Goal: Task Accomplishment & Management: Complete application form

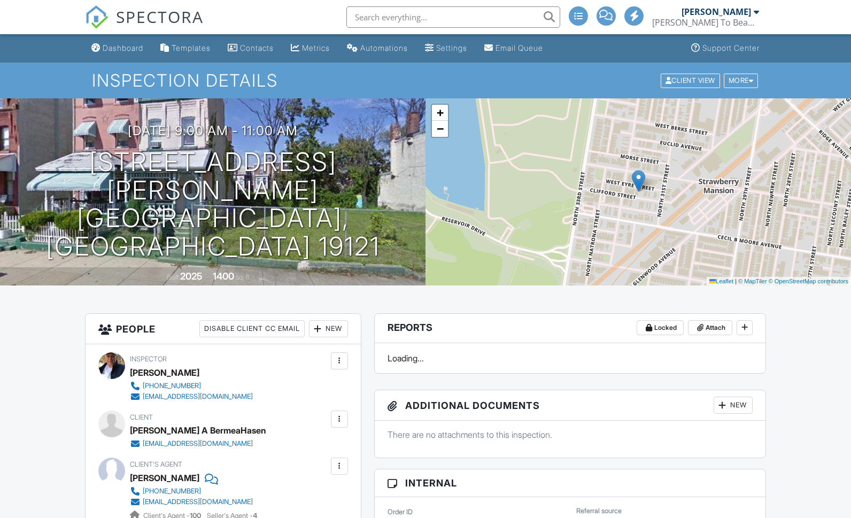
scroll to position [76, 0]
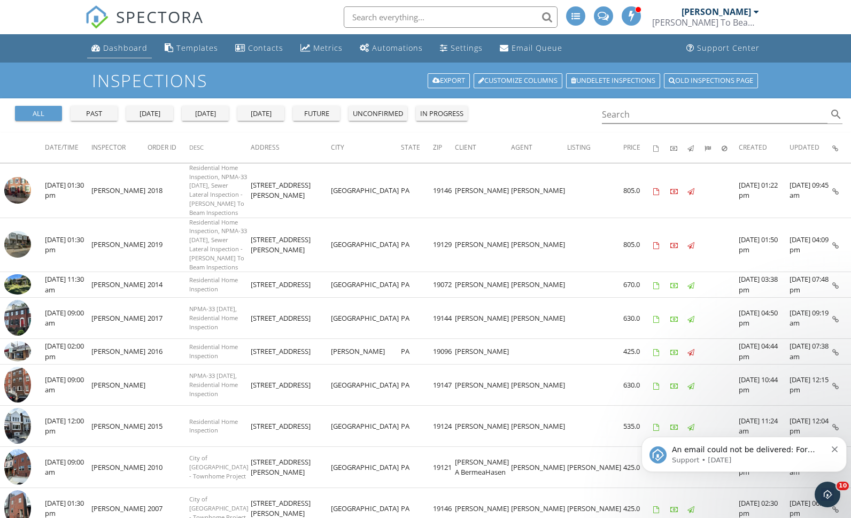
click at [114, 56] on link "Dashboard" at bounding box center [119, 48] width 65 height 20
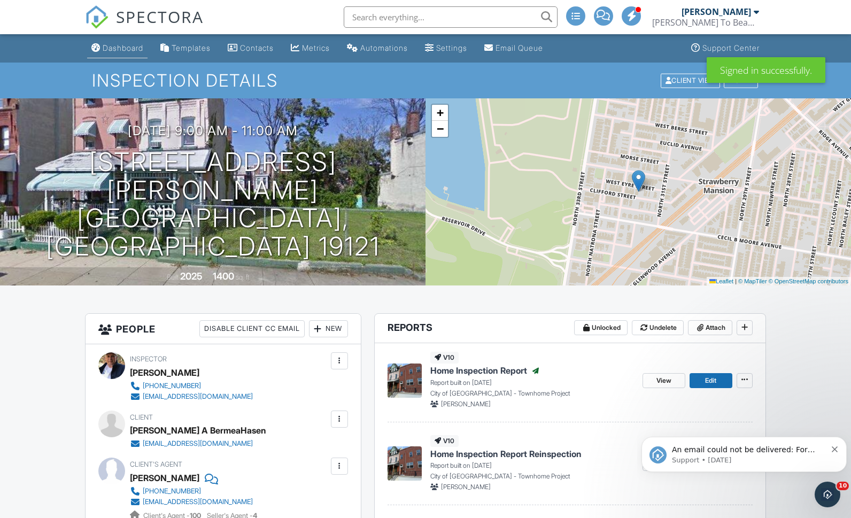
click at [131, 49] on div "Dashboard" at bounding box center [123, 47] width 41 height 9
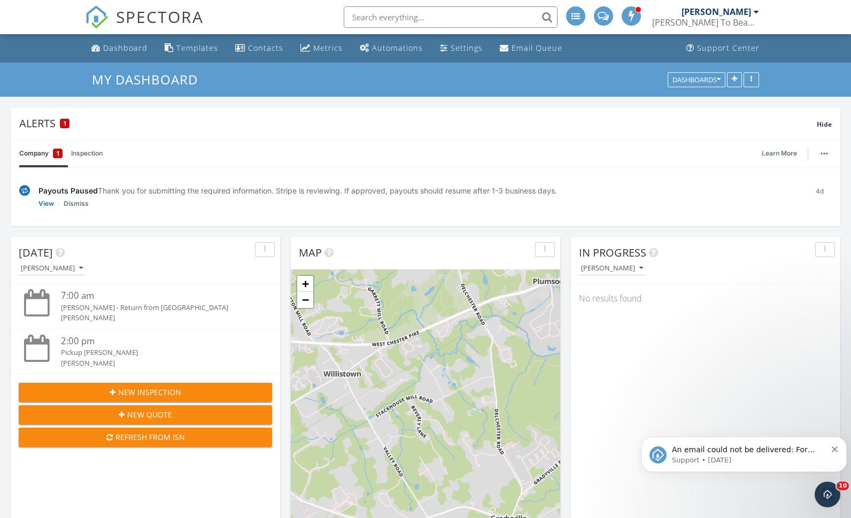
click at [202, 389] on div "New Inspection" at bounding box center [145, 391] width 236 height 11
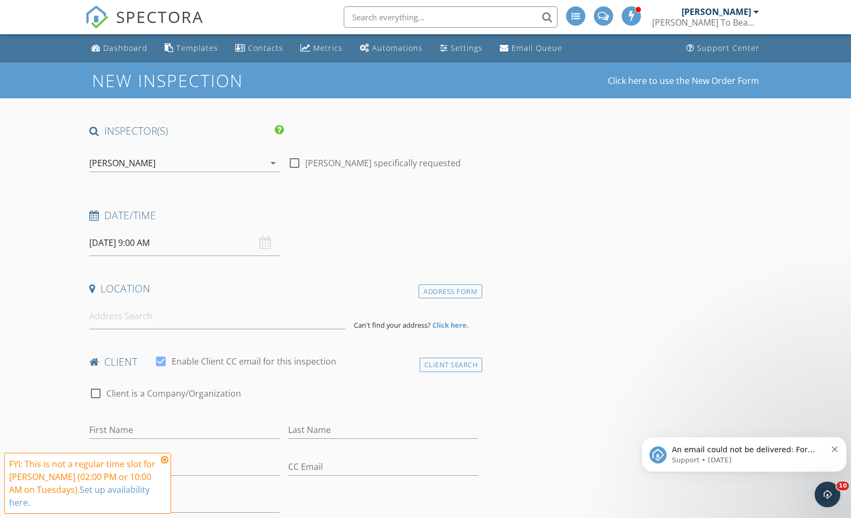
click at [152, 244] on input "09/30/2025 9:00 AM" at bounding box center [184, 243] width 190 height 26
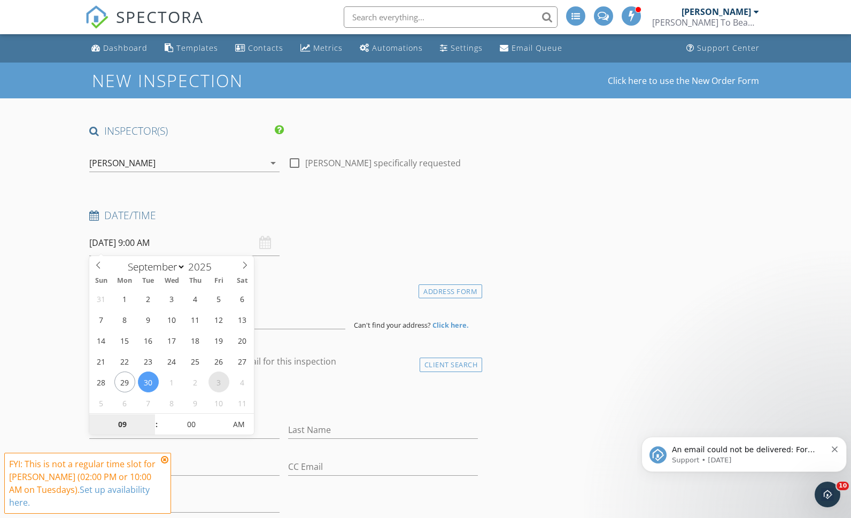
select select "9"
type input "[DATE] 9:00 AM"
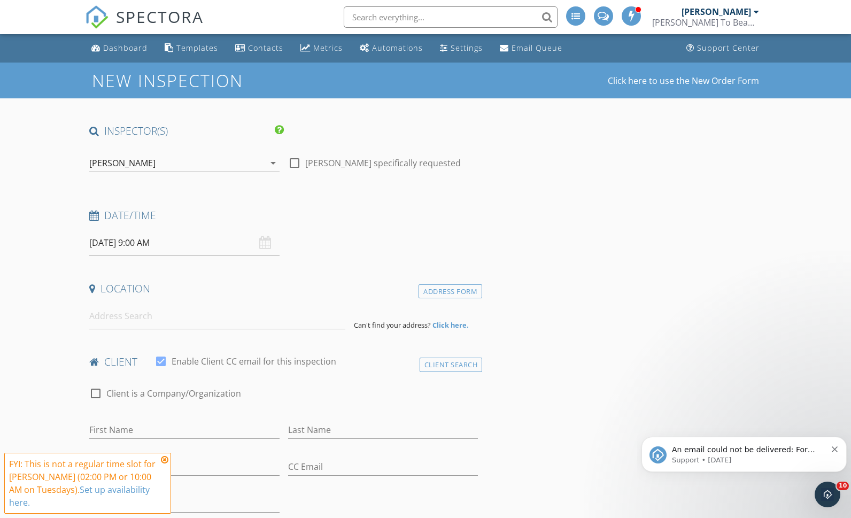
click at [186, 313] on input at bounding box center [217, 316] width 256 height 26
type input "1824 South 21st Street, Philadelphia, PA, USA"
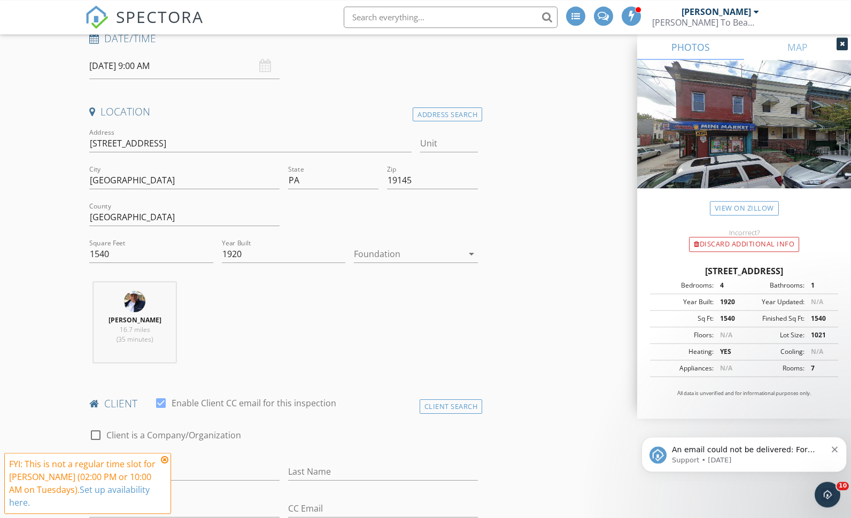
scroll to position [197, 0]
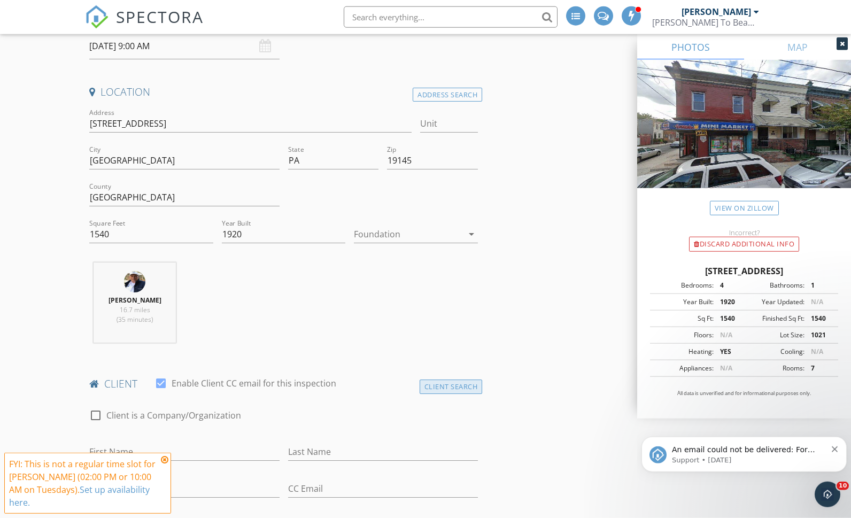
click at [456, 381] on div "Client Search" at bounding box center [450, 386] width 63 height 14
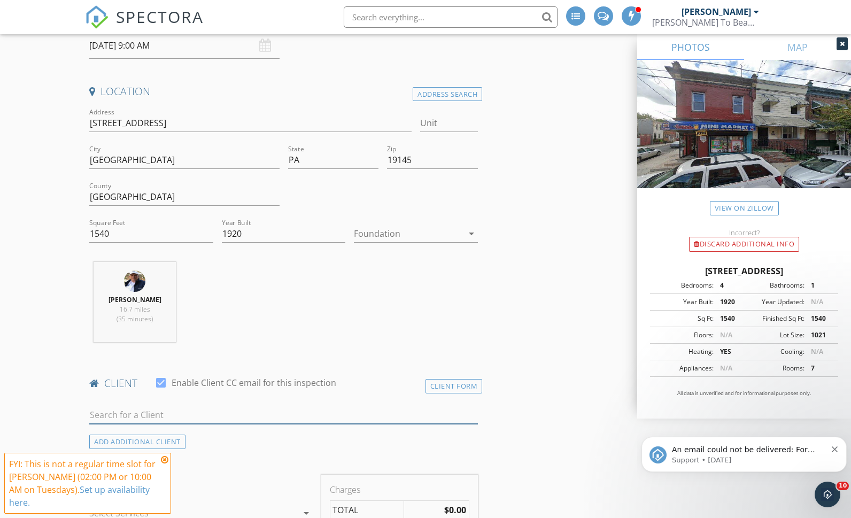
click at [191, 422] on input "text" at bounding box center [283, 415] width 388 height 18
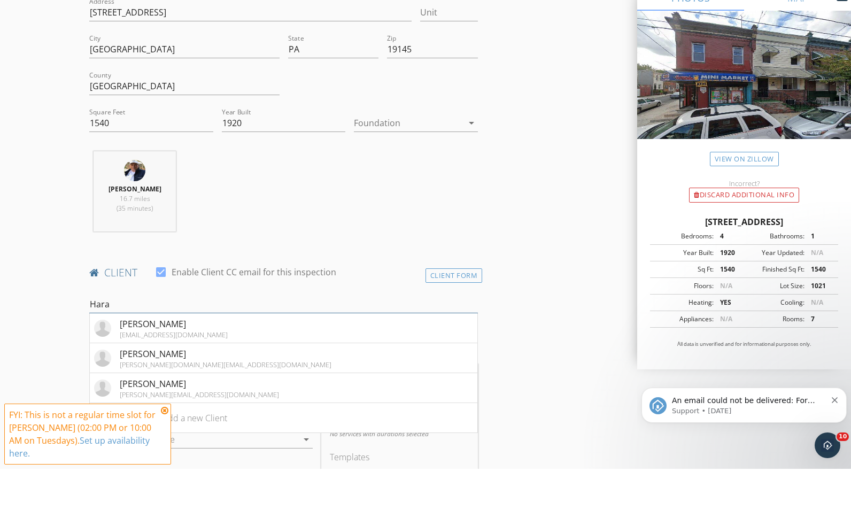
scroll to position [267, 0]
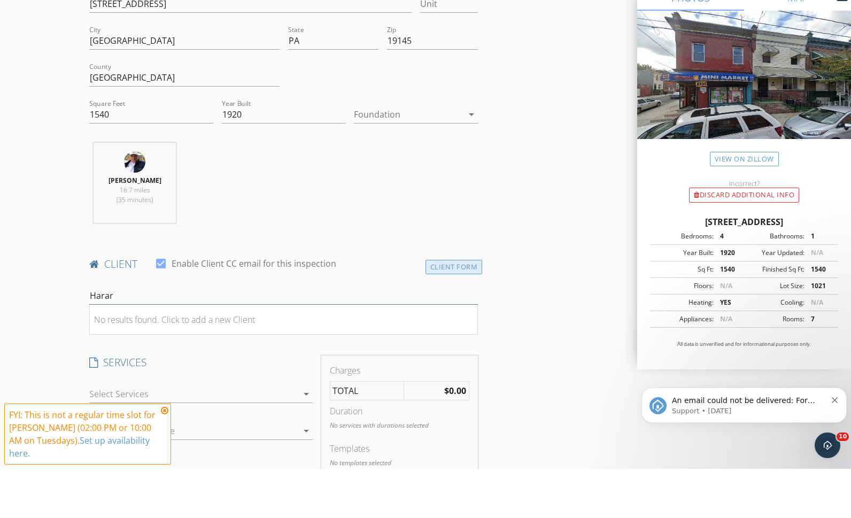
type input "Harar"
click at [462, 309] on div "Client Form" at bounding box center [453, 316] width 57 height 14
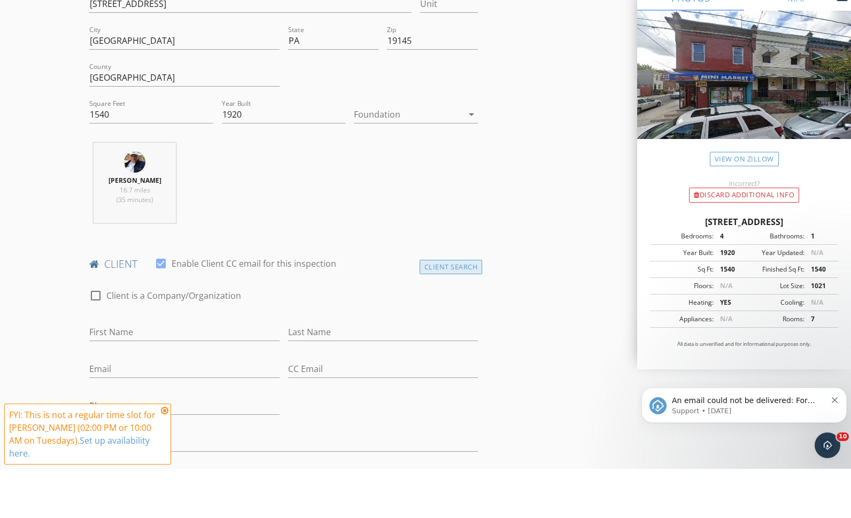
scroll to position [316, 0]
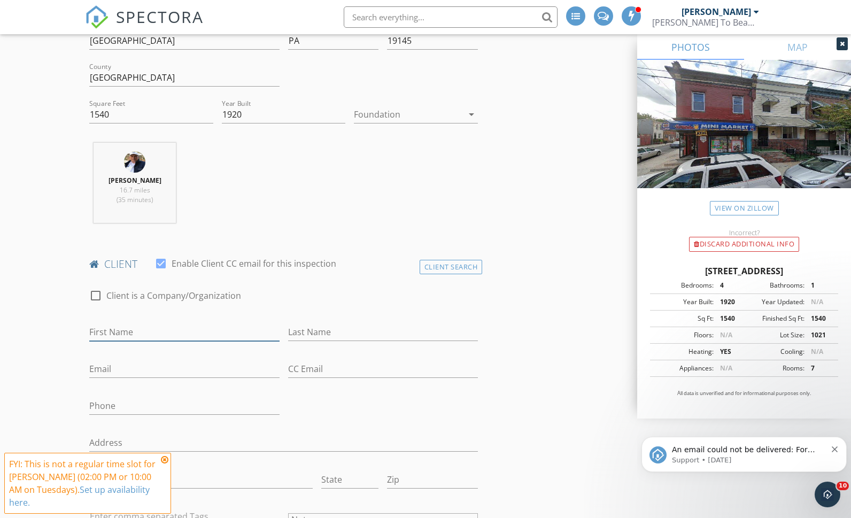
click at [178, 324] on input "First Name" at bounding box center [184, 332] width 190 height 18
type input "[PERSON_NAME]"
click at [349, 329] on input "Last Name" at bounding box center [383, 332] width 190 height 18
type input "[PERSON_NAME]"
click at [198, 366] on input "Email" at bounding box center [184, 369] width 190 height 18
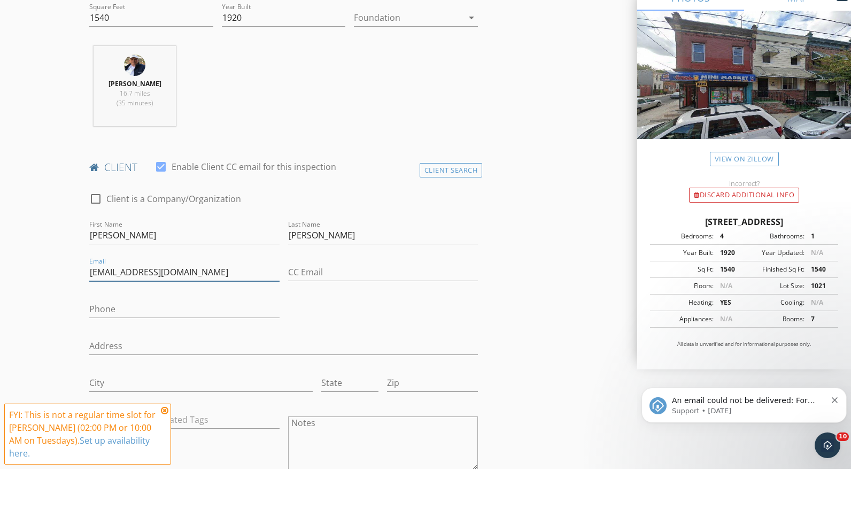
scroll to position [364, 0]
type input "[EMAIL_ADDRESS][DOMAIN_NAME]"
click at [204, 349] on input "Phone" at bounding box center [184, 358] width 190 height 18
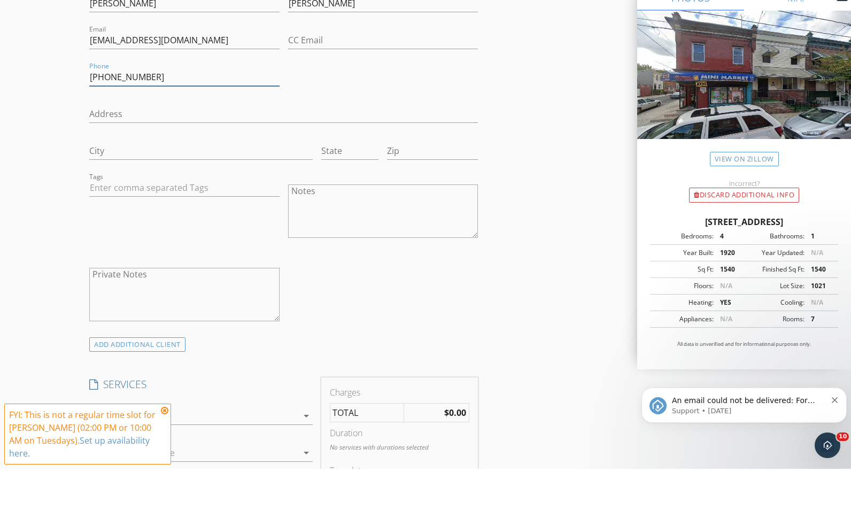
scroll to position [598, 0]
type input "[PHONE_NUMBER]"
click at [270, 447] on div "check_box_outline_blank Residential Inspection - DE Inspection of Interior and …" at bounding box center [200, 464] width 223 height 35
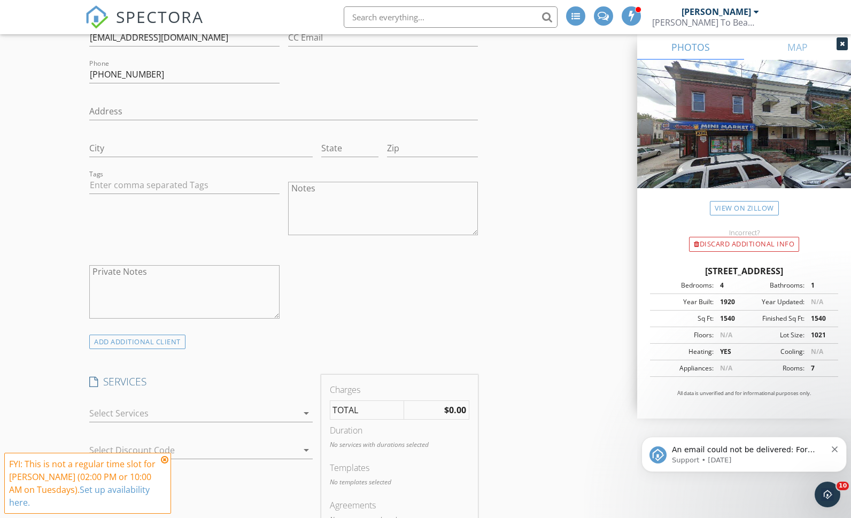
click at [286, 408] on div at bounding box center [193, 412] width 208 height 17
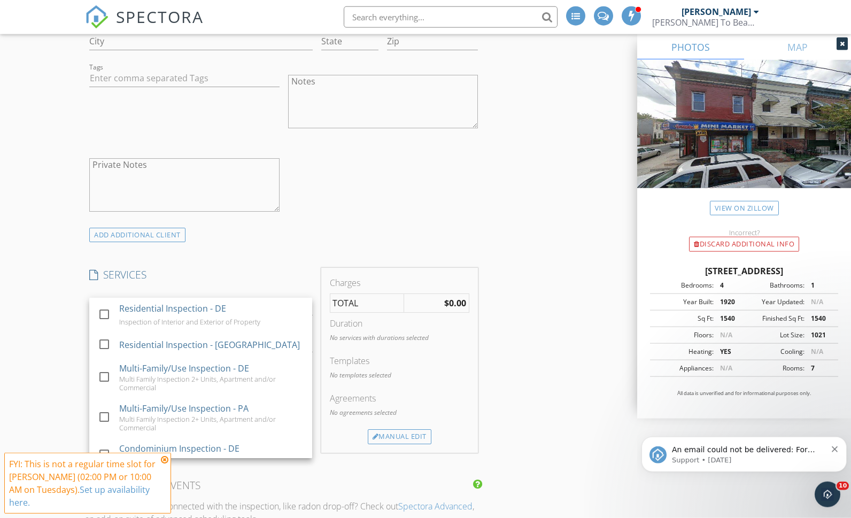
scroll to position [755, 0]
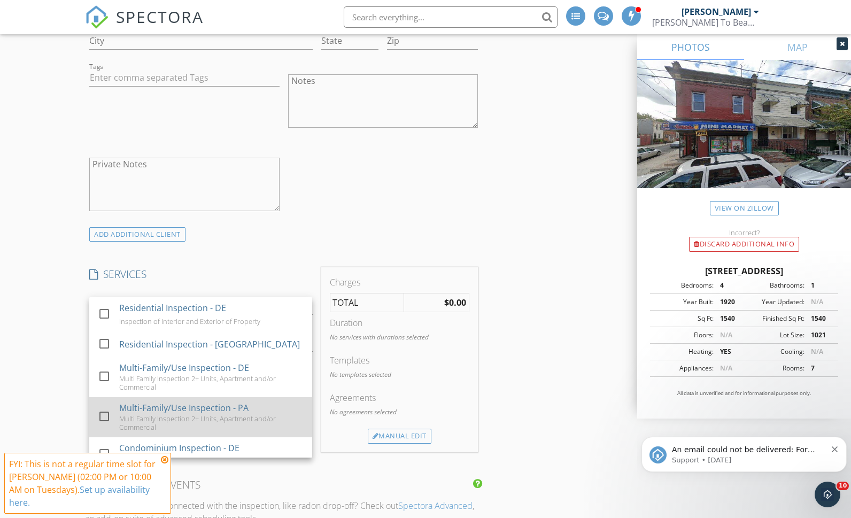
click at [100, 419] on div at bounding box center [104, 416] width 18 height 18
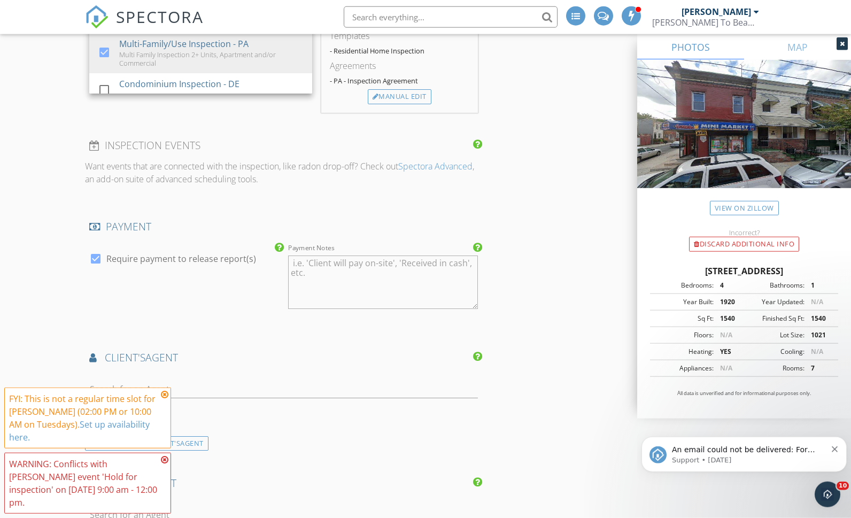
click at [237, 374] on div at bounding box center [283, 391] width 388 height 35
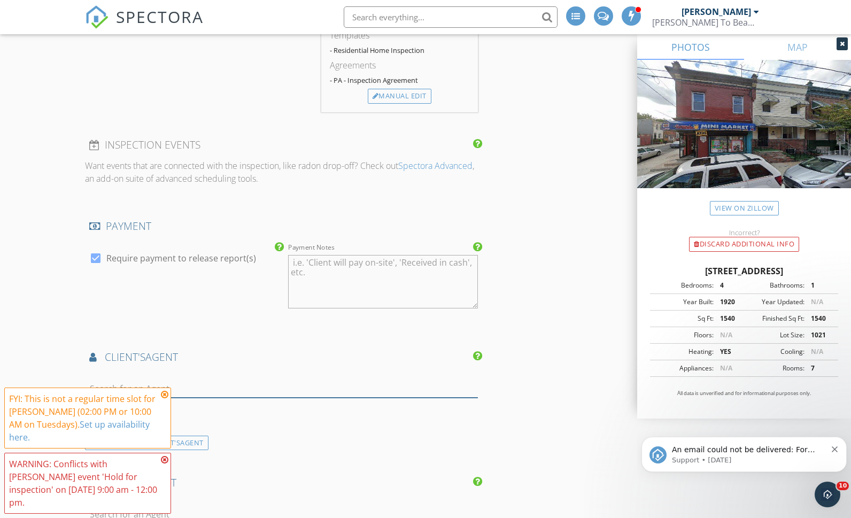
click at [192, 387] on input "text" at bounding box center [283, 389] width 388 height 18
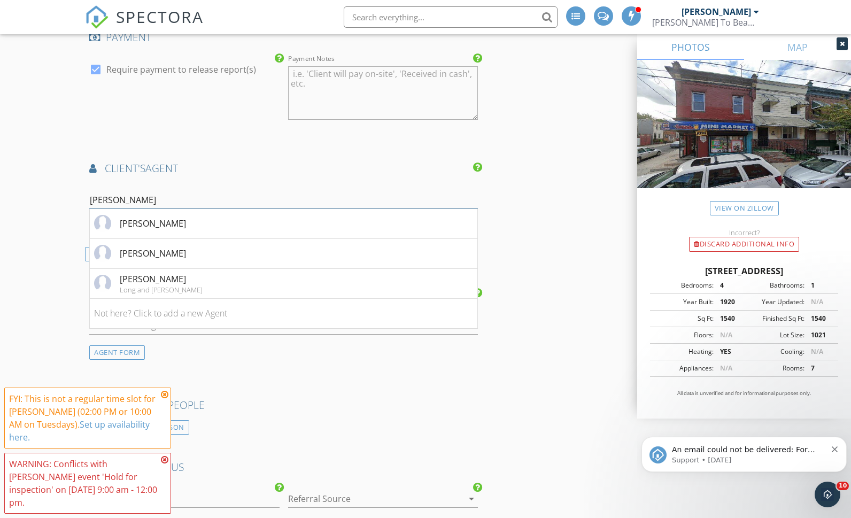
scroll to position [1305, 0]
type input "A"
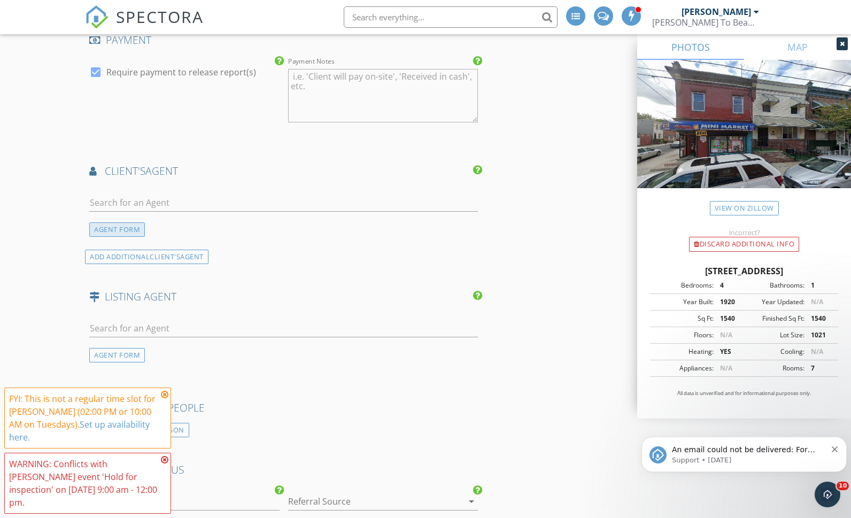
click at [127, 229] on div "AGENT FORM" at bounding box center [117, 229] width 56 height 14
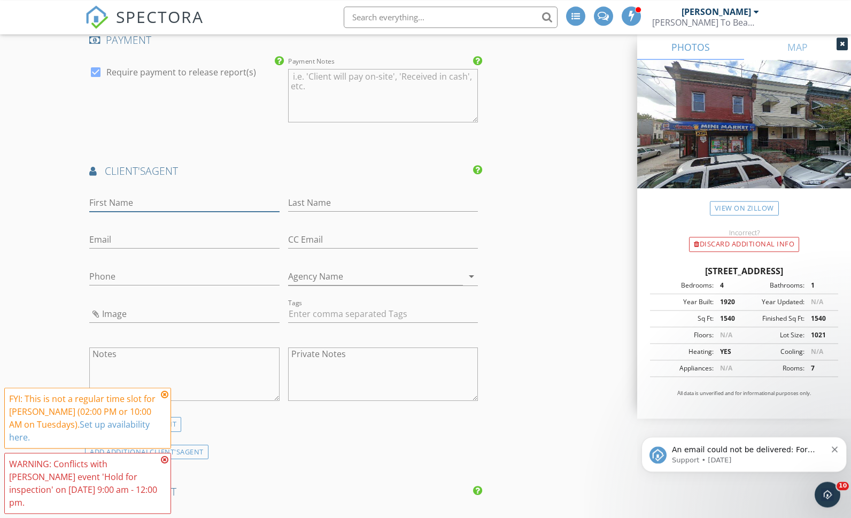
click at [179, 200] on input "First Name" at bounding box center [184, 203] width 190 height 18
type input "[PERSON_NAME]"
click at [352, 204] on input "Last Name" at bounding box center [383, 203] width 190 height 18
type input "[PERSON_NAME]"
click at [167, 235] on input "Email" at bounding box center [184, 240] width 190 height 18
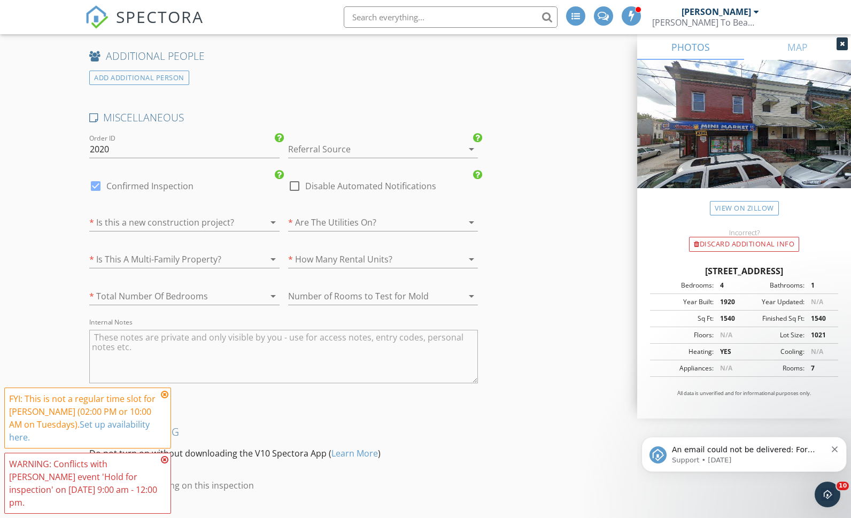
scroll to position [1847, 0]
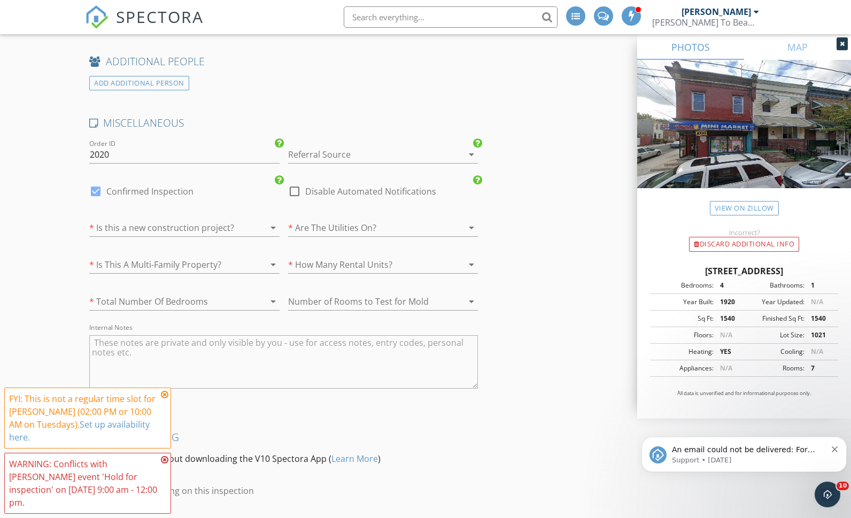
type input "[PERSON_NAME][EMAIL_ADDRESS][DOMAIN_NAME]"
click at [236, 219] on div at bounding box center [169, 227] width 160 height 17
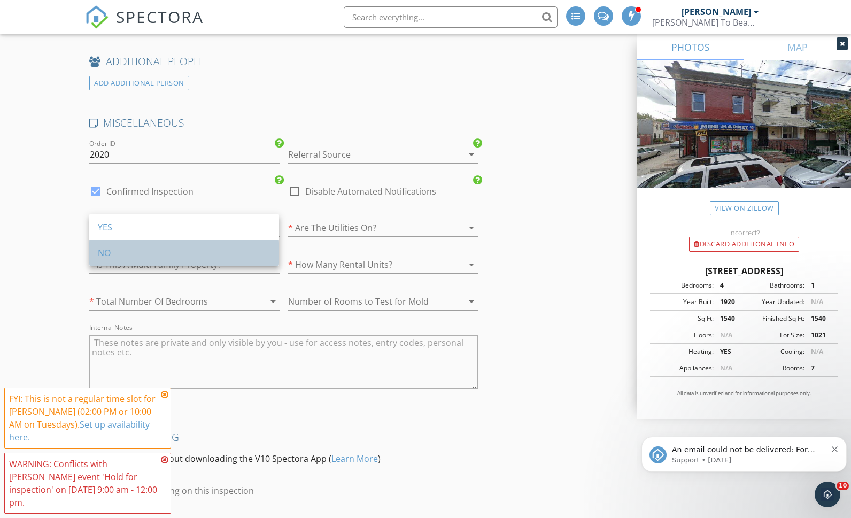
click at [232, 256] on div "NO" at bounding box center [184, 252] width 173 height 13
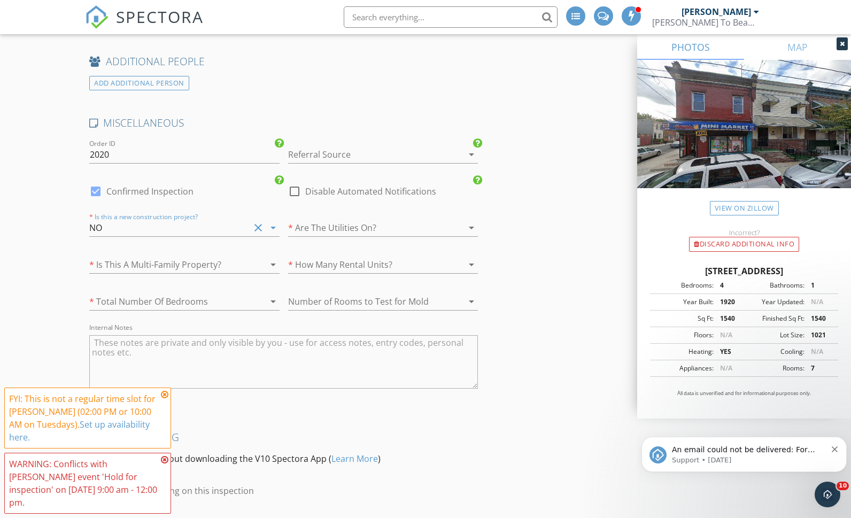
click at [404, 227] on div at bounding box center [368, 227] width 160 height 17
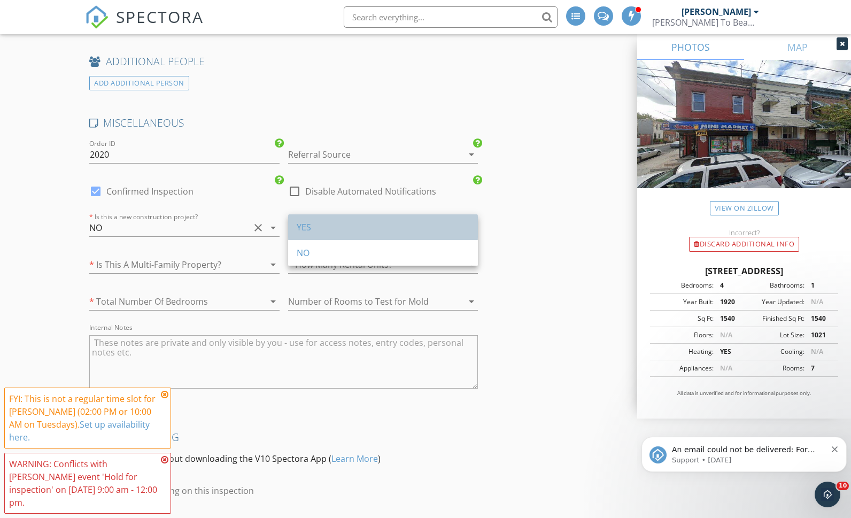
click at [362, 227] on div "YES" at bounding box center [383, 227] width 173 height 13
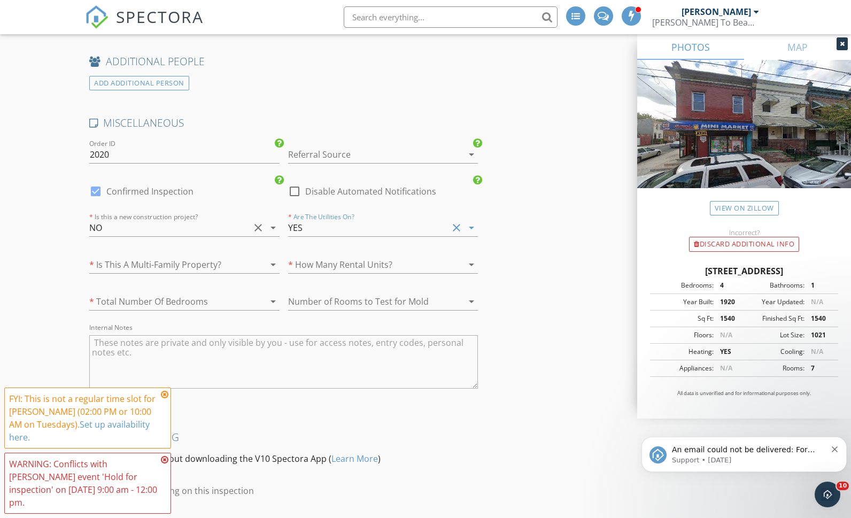
click at [250, 258] on div at bounding box center [257, 264] width 15 height 13
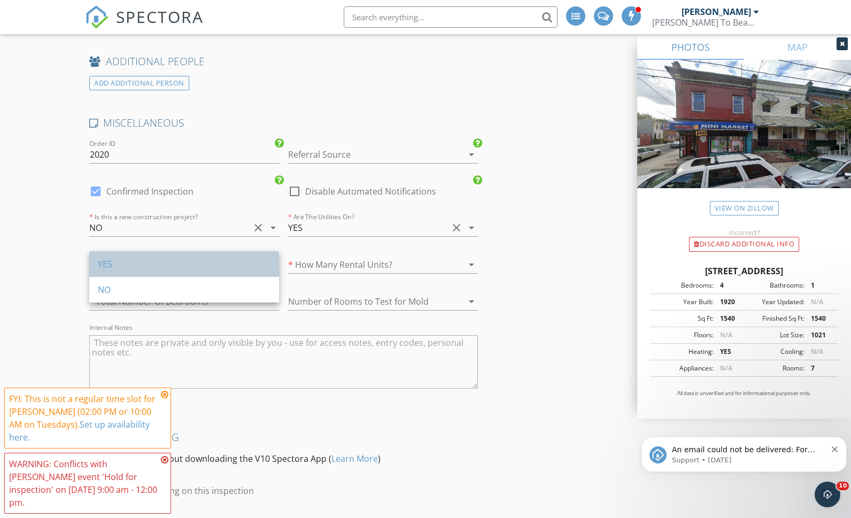
click at [233, 260] on div "YES" at bounding box center [184, 264] width 173 height 13
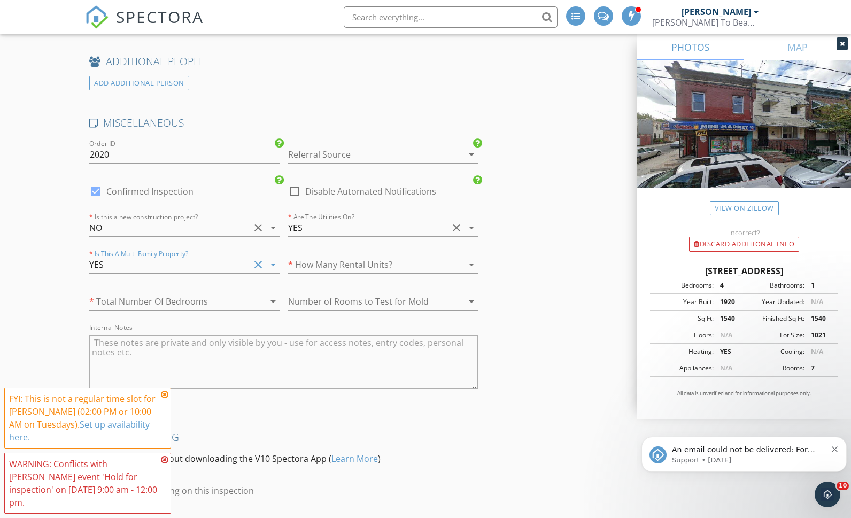
click at [417, 258] on div at bounding box center [368, 264] width 160 height 17
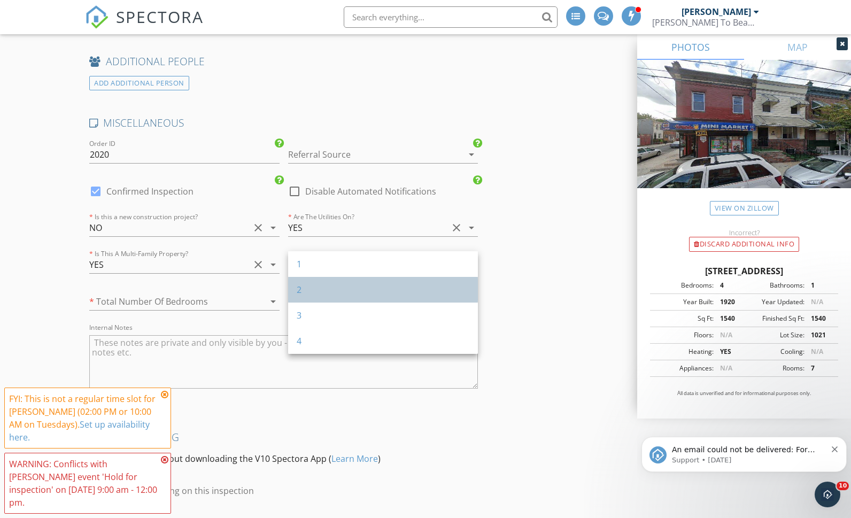
click at [301, 293] on div "2" at bounding box center [383, 289] width 173 height 13
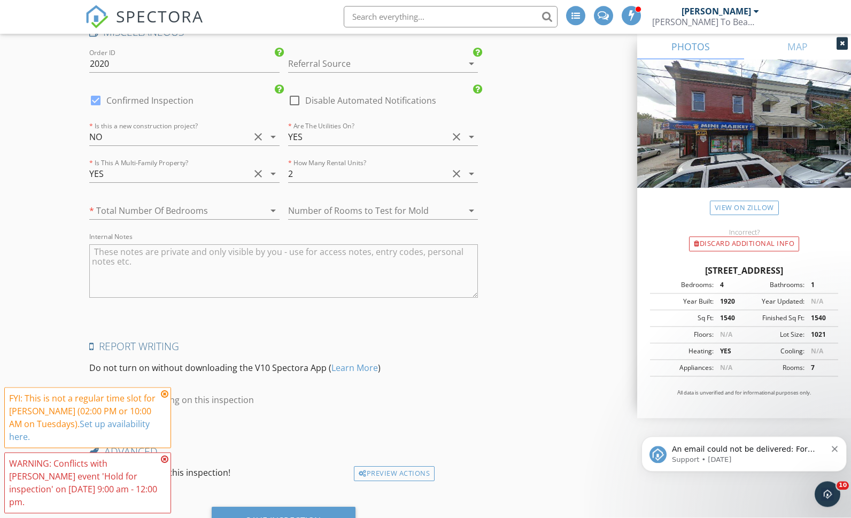
scroll to position [1945, 0]
click at [165, 464] on icon at bounding box center [164, 459] width 7 height 9
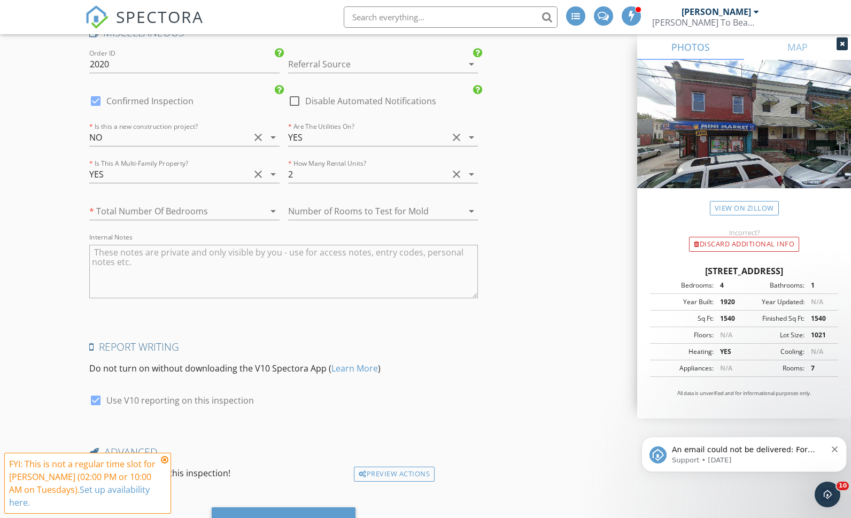
click at [162, 454] on div "Advanced" at bounding box center [283, 455] width 397 height 21
click at [293, 517] on div "Save Inspection" at bounding box center [283, 521] width 75 height 11
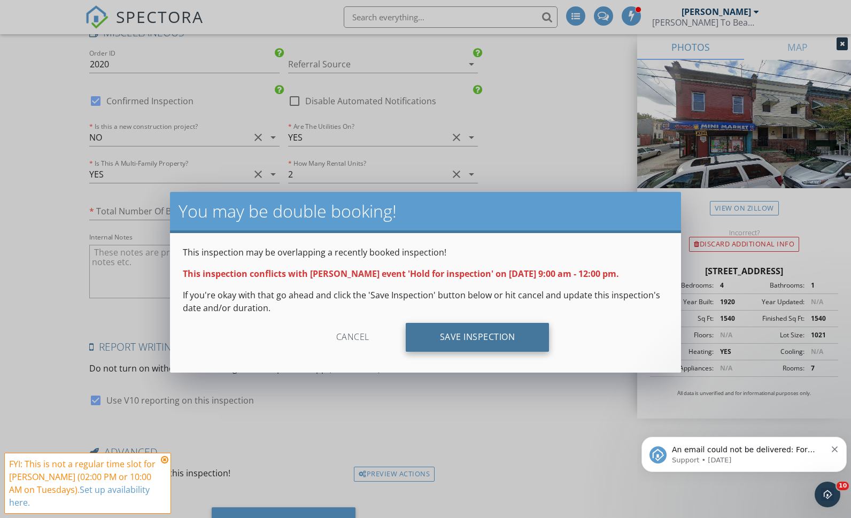
click at [507, 339] on div "Save Inspection" at bounding box center [478, 337] width 144 height 29
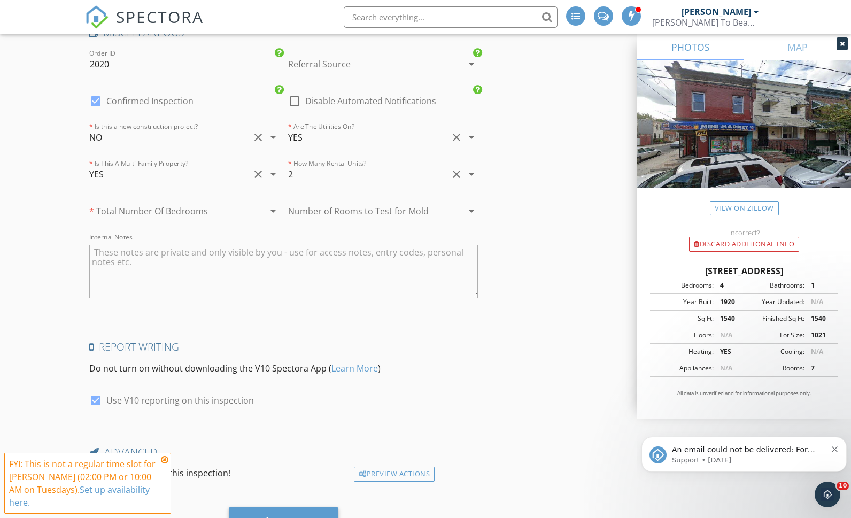
click at [163, 464] on icon at bounding box center [164, 459] width 7 height 9
